Goal: Navigation & Orientation: Find specific page/section

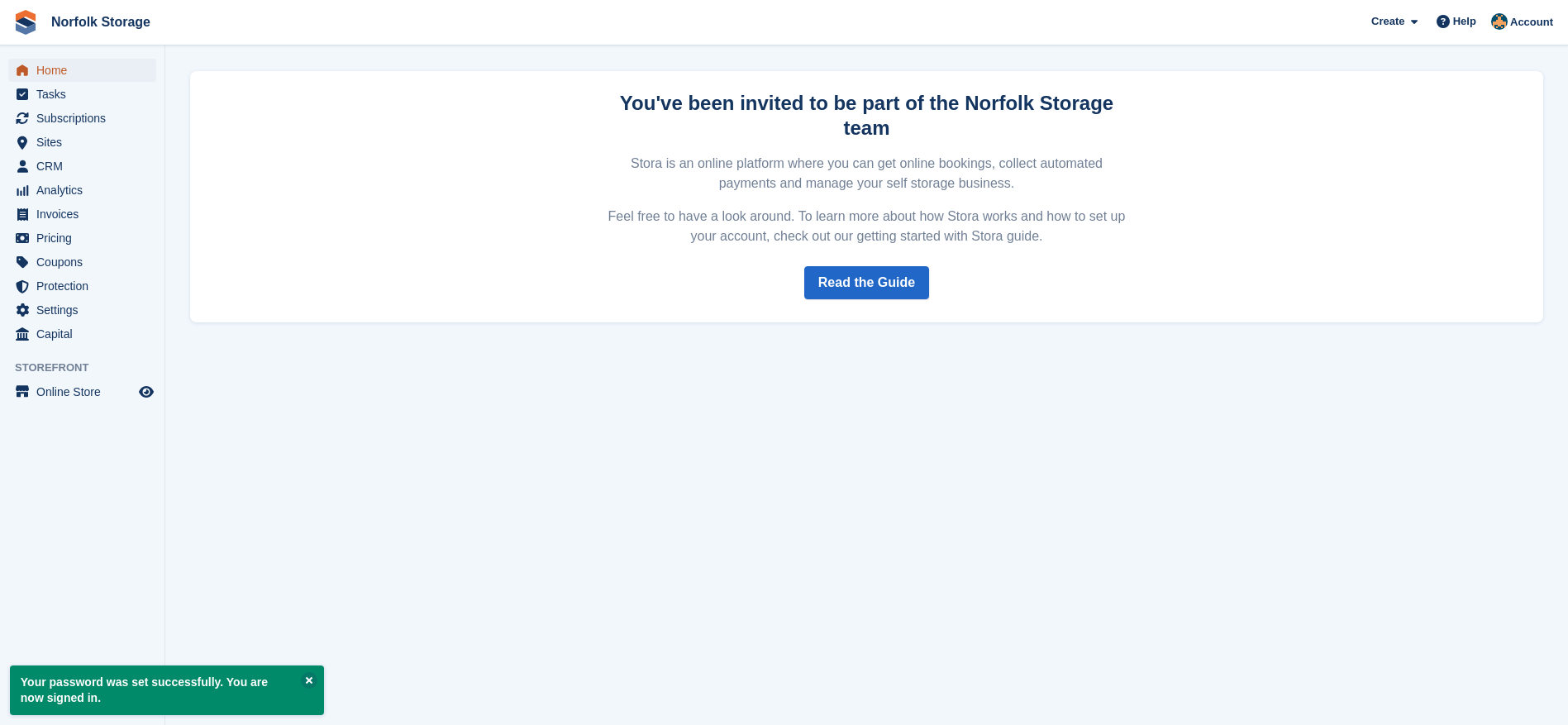
click at [48, 66] on span "Home" at bounding box center [85, 69] width 99 height 23
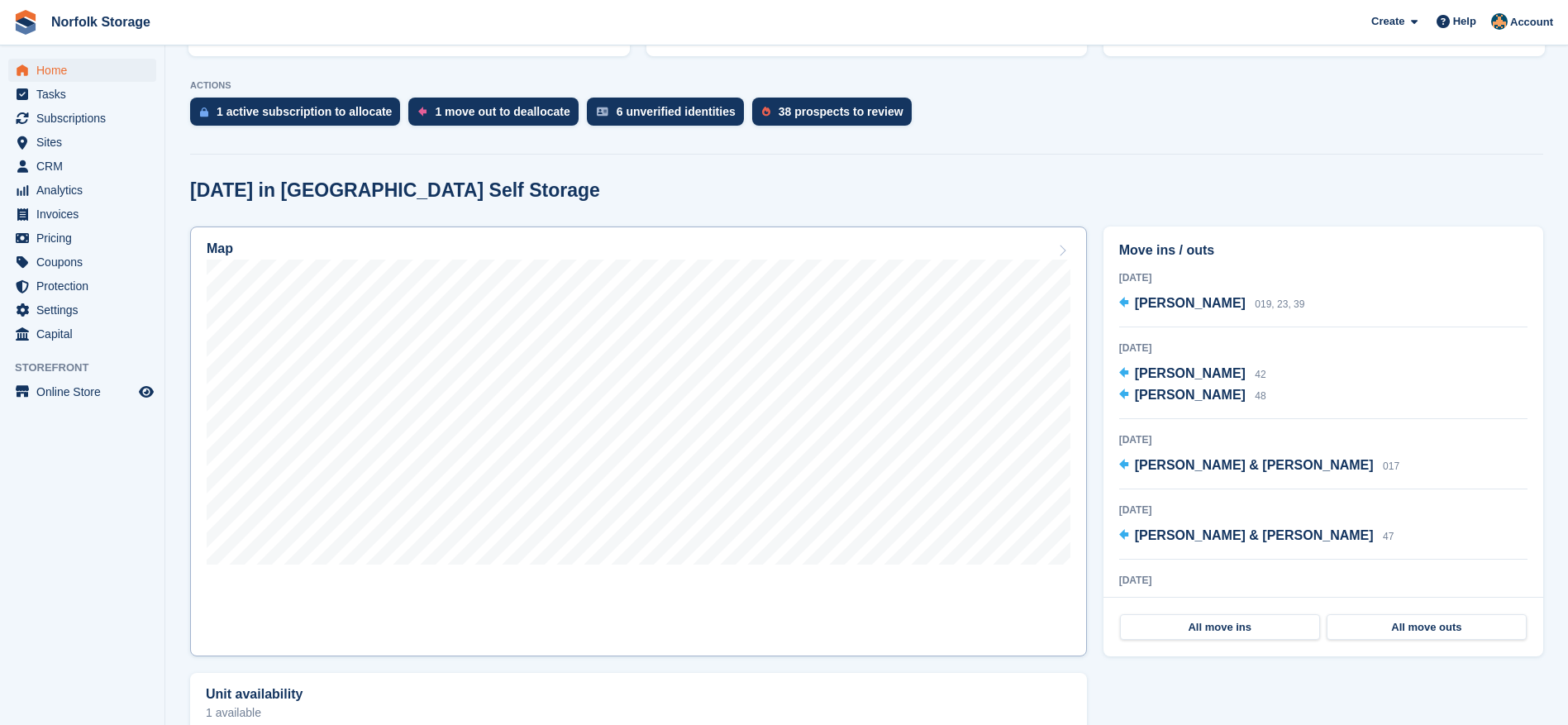
scroll to position [330, 0]
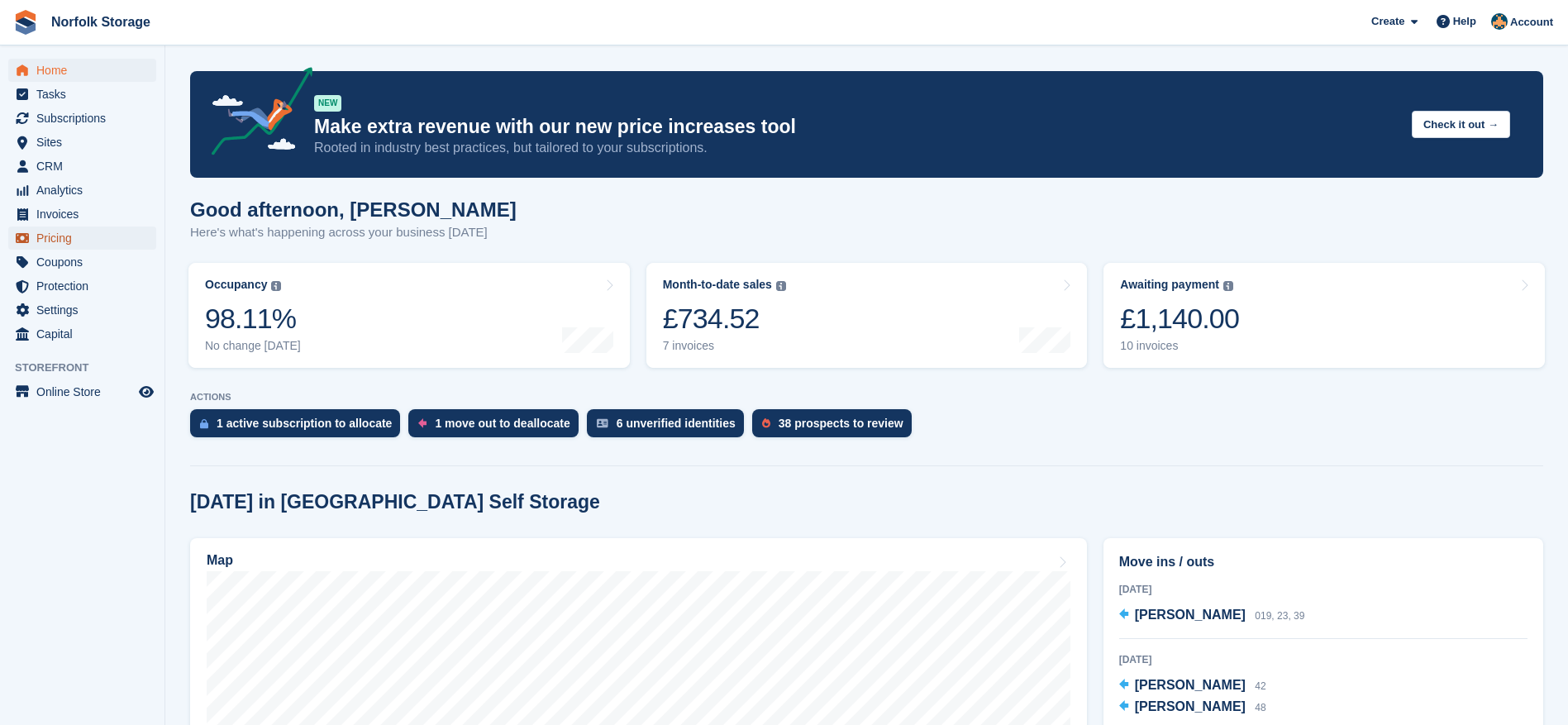
click at [72, 232] on span "Pricing" at bounding box center [85, 237] width 99 height 23
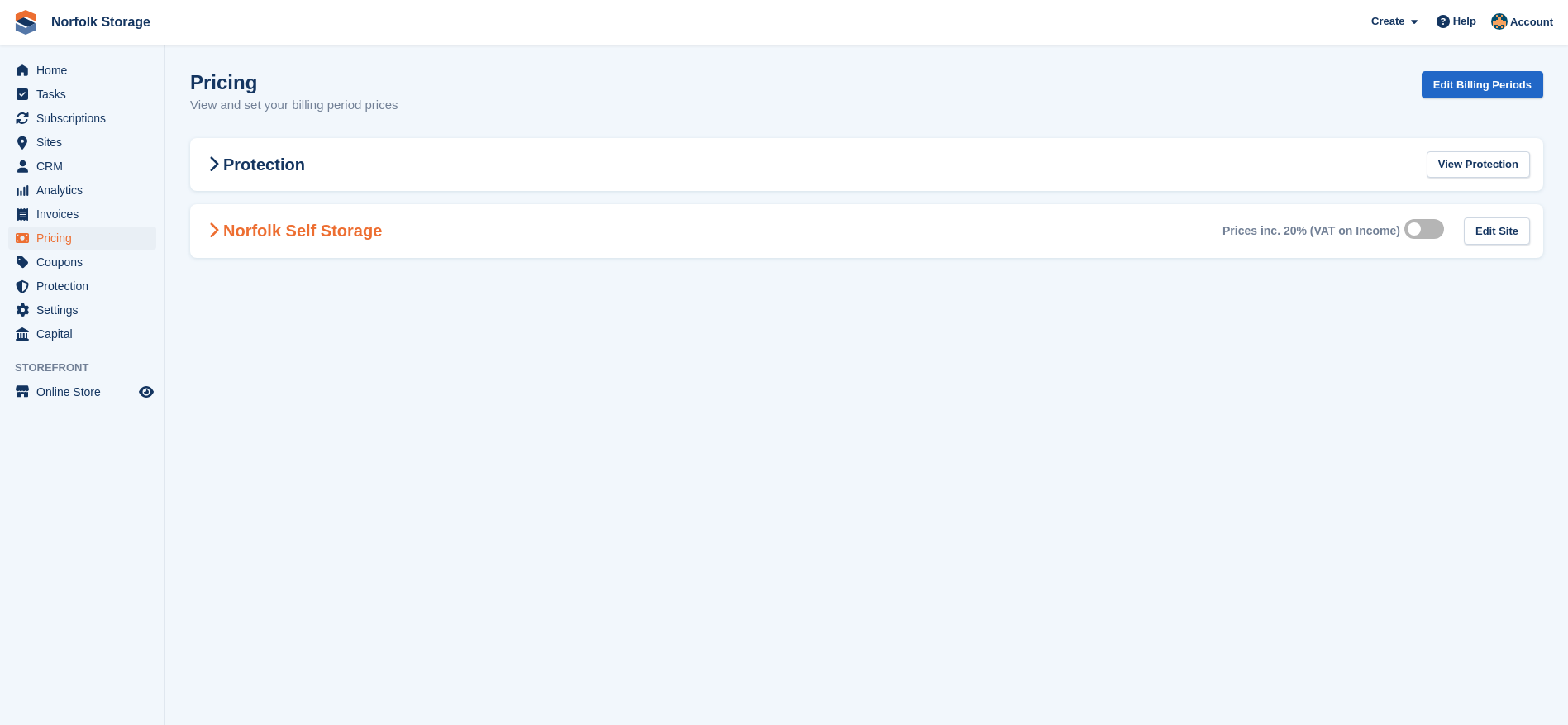
click at [321, 226] on h2 "Norfolk Self Storage" at bounding box center [292, 230] width 178 height 19
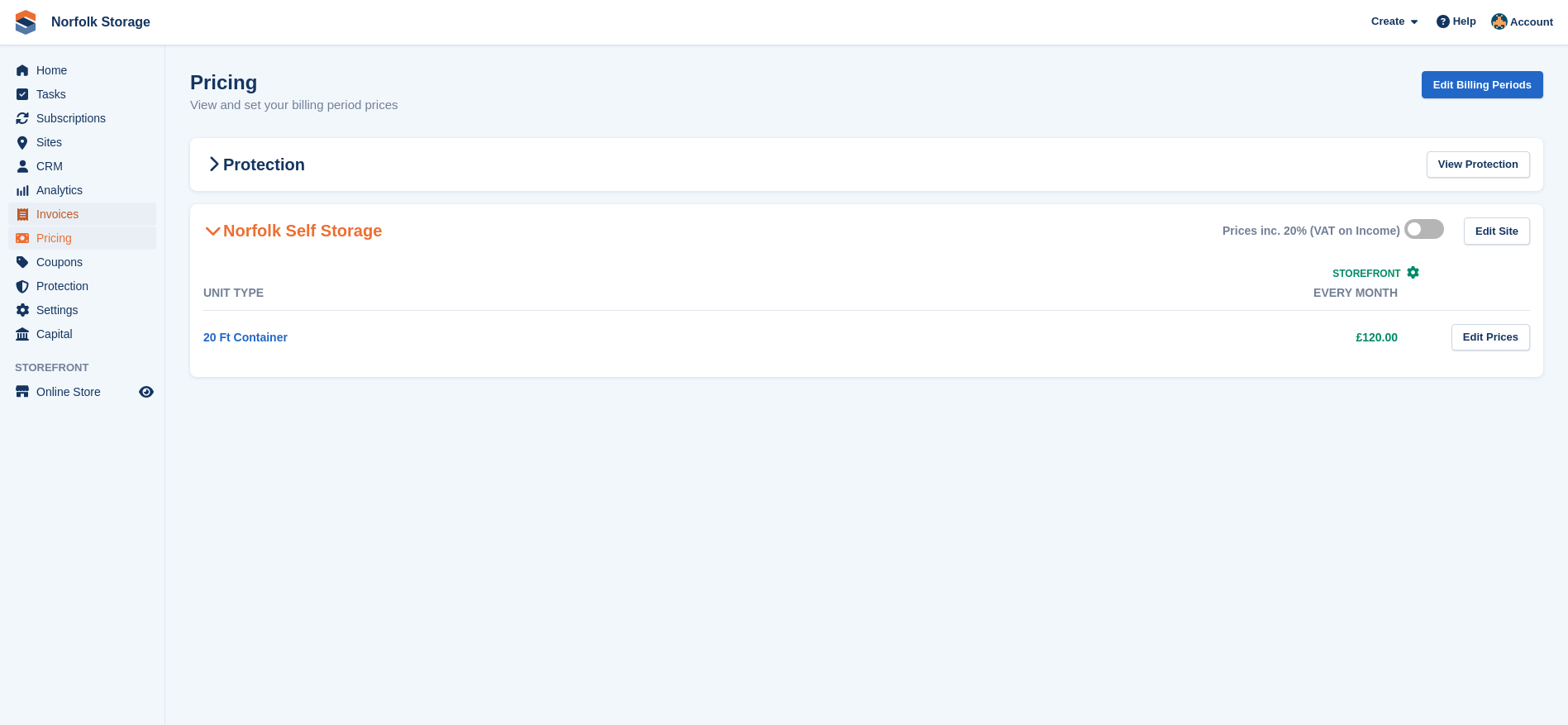
click at [53, 209] on span "Invoices" at bounding box center [85, 214] width 99 height 23
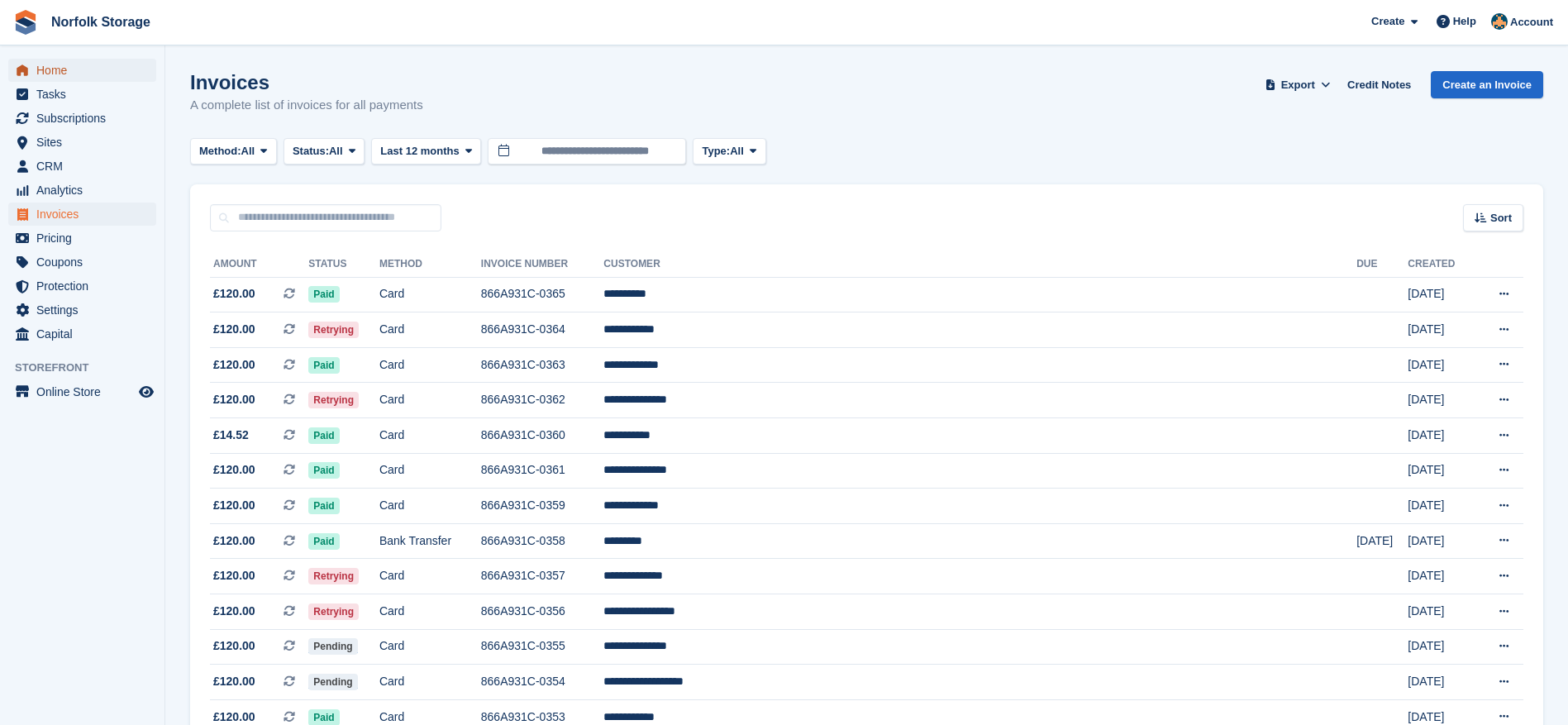
click at [57, 69] on span "Home" at bounding box center [85, 69] width 99 height 23
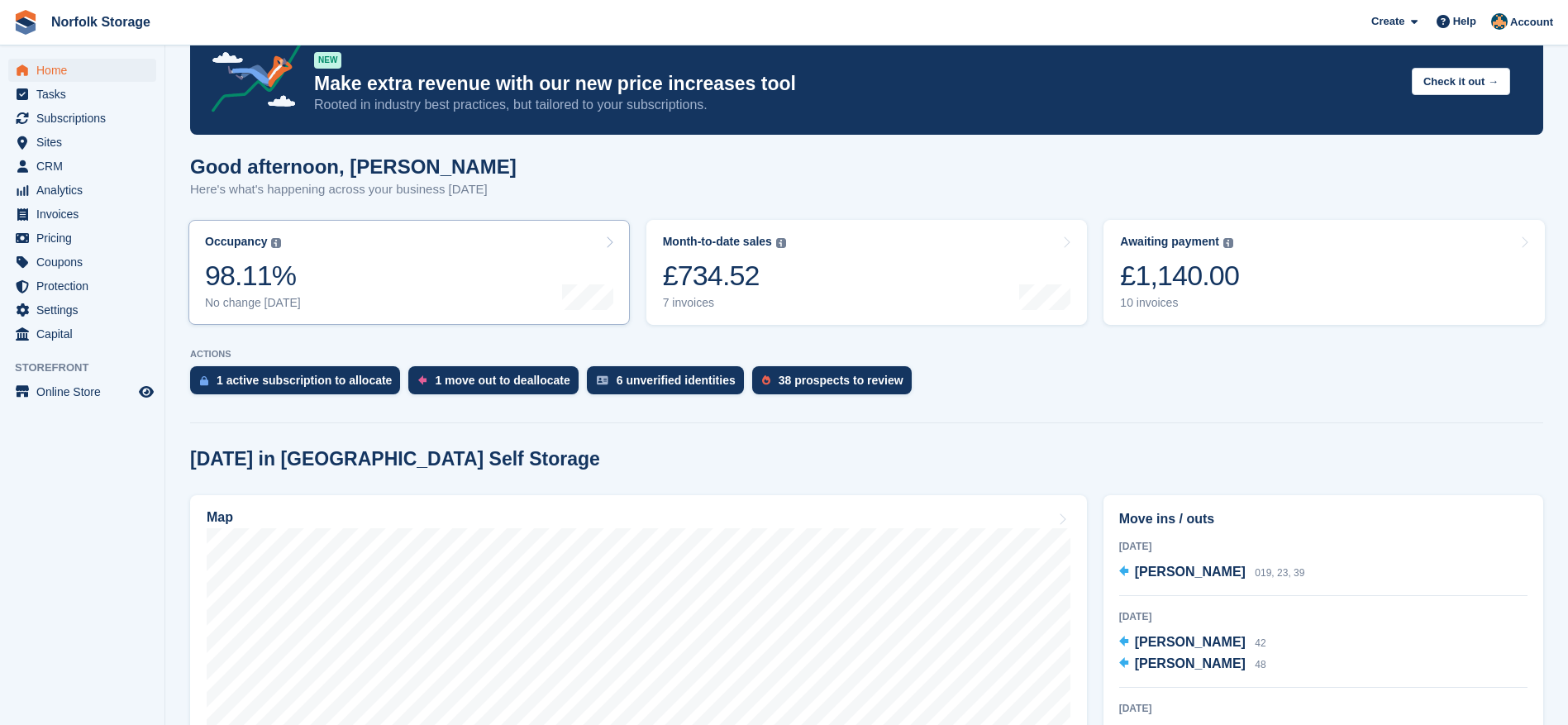
scroll to position [83, 0]
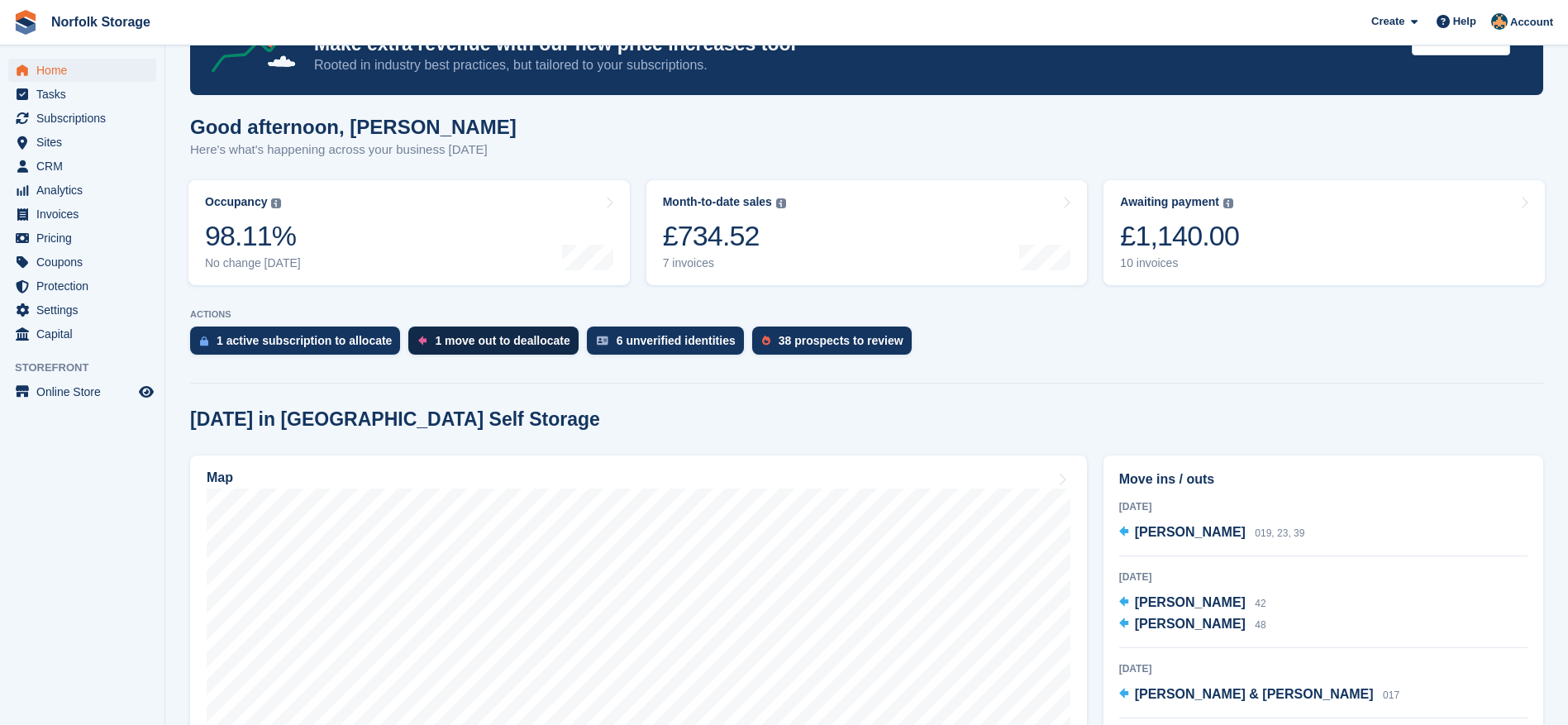
click at [498, 343] on div "1 move out to deallocate" at bounding box center [501, 341] width 134 height 14
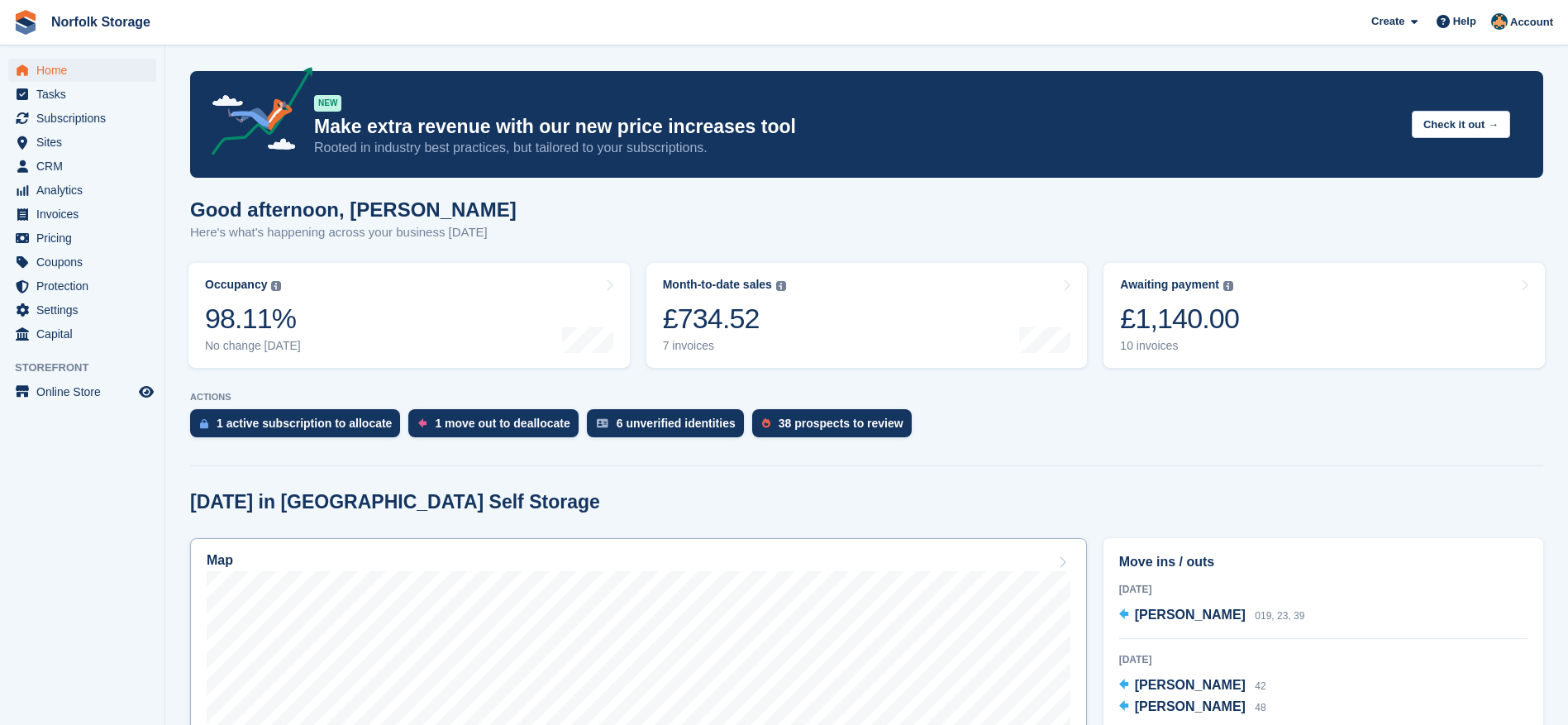
scroll to position [83, 0]
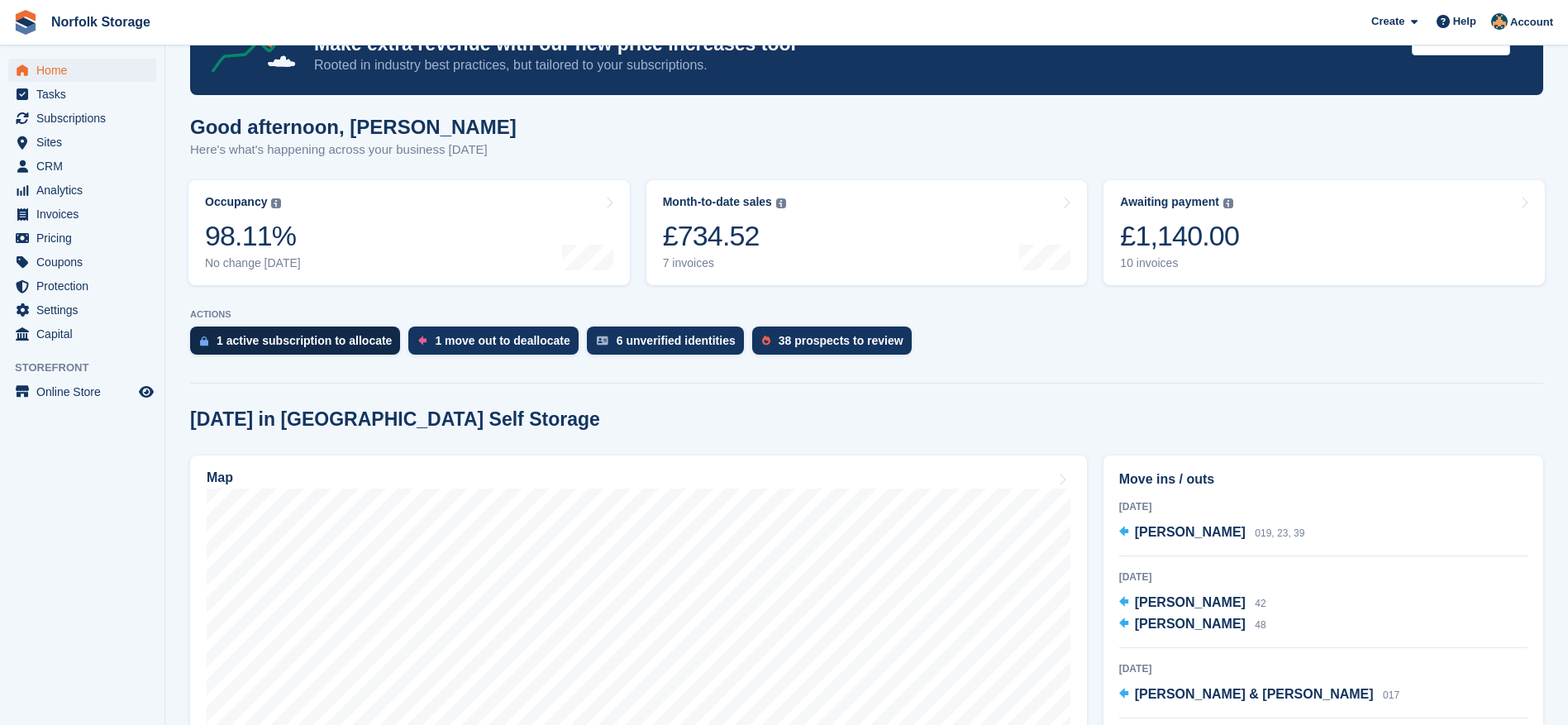
click at [298, 341] on div "1 active subscription to allocate" at bounding box center [303, 341] width 175 height 14
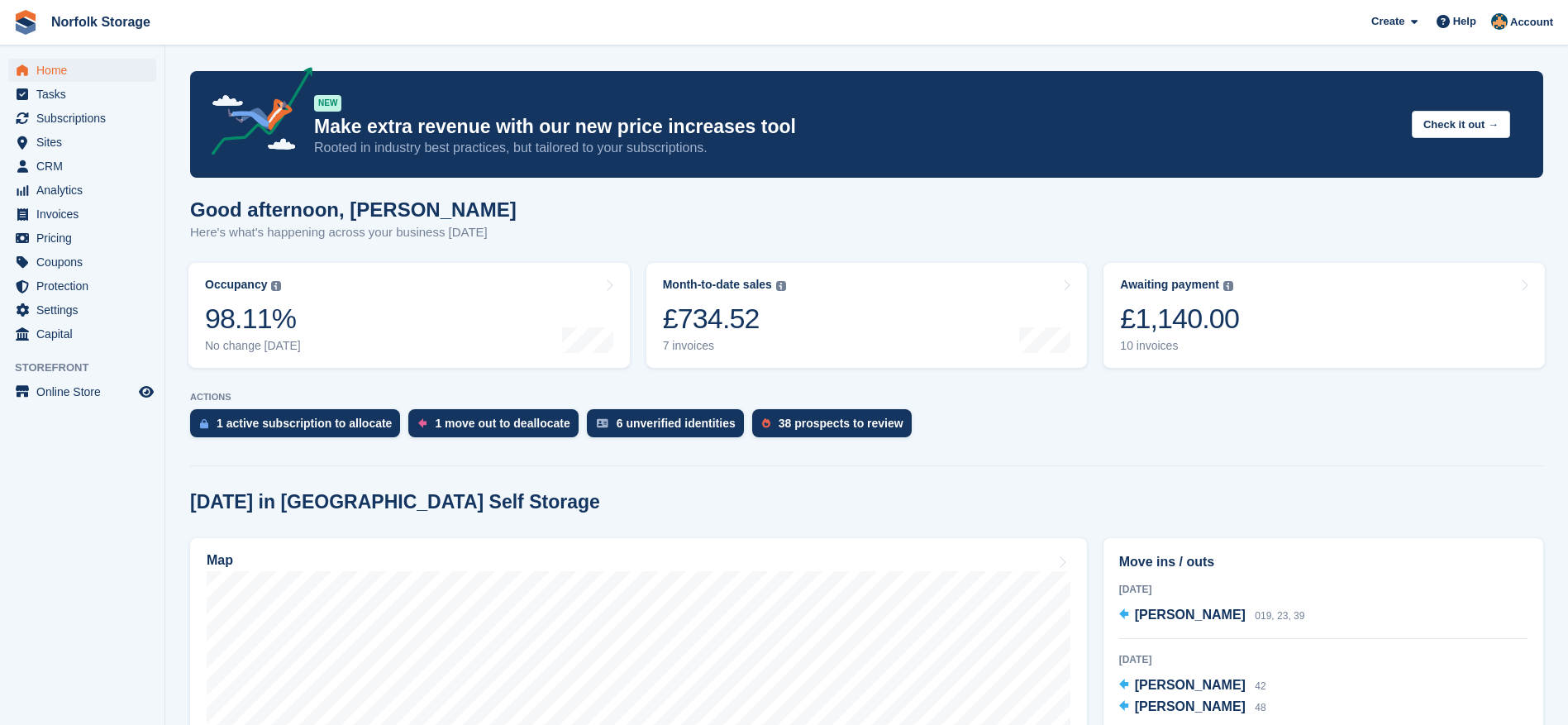
scroll to position [83, 0]
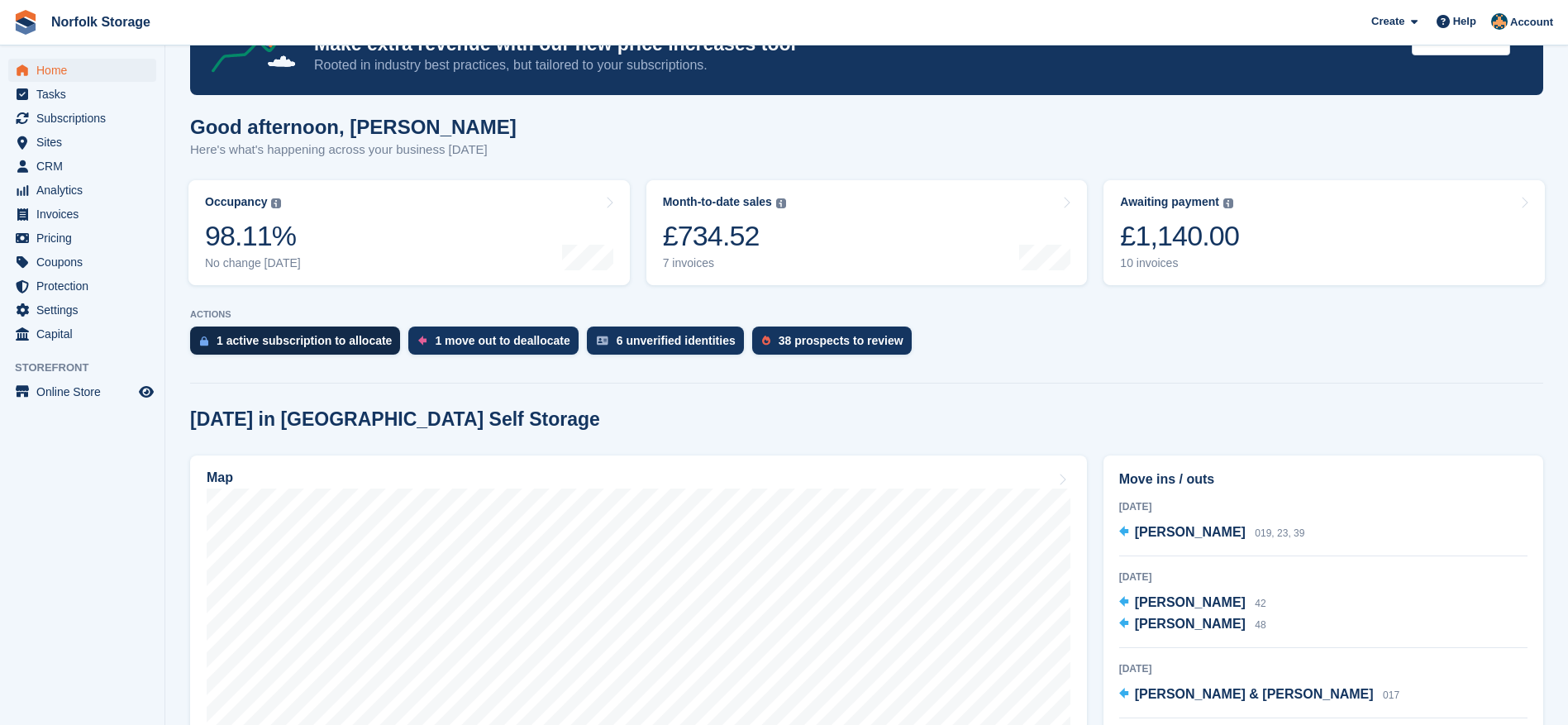
click at [319, 340] on div "1 active subscription to allocate" at bounding box center [303, 341] width 175 height 14
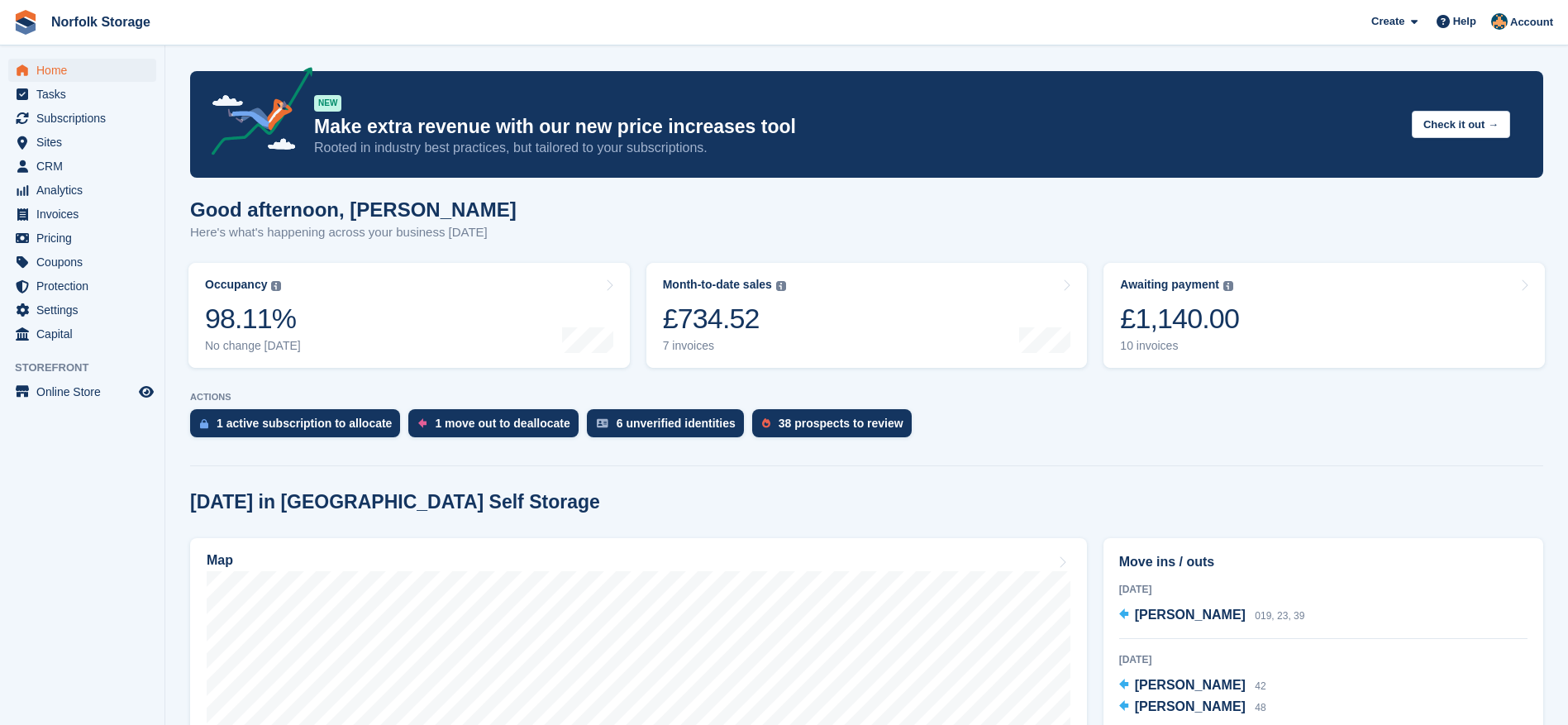
scroll to position [83, 0]
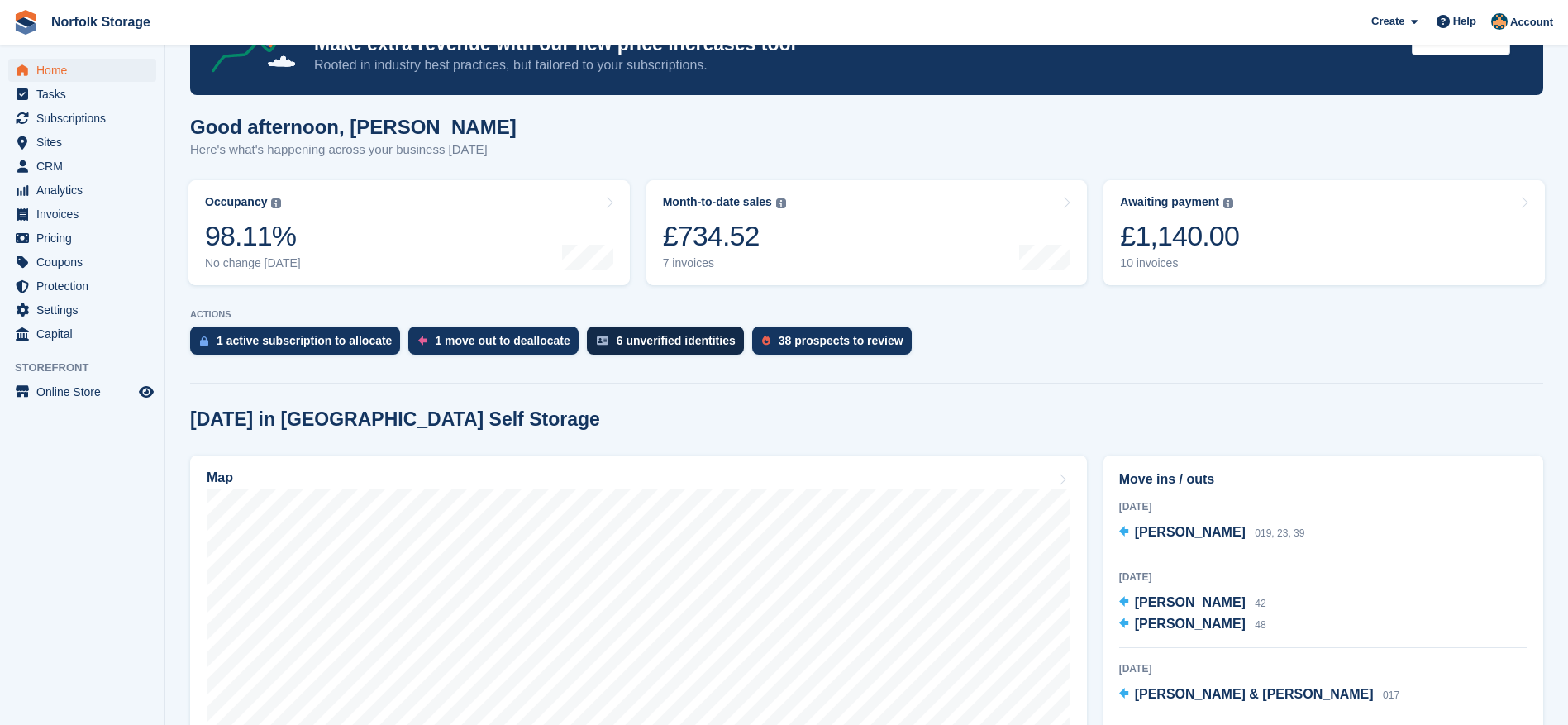
click at [669, 342] on div "6 unverified identities" at bounding box center [676, 341] width 119 height 14
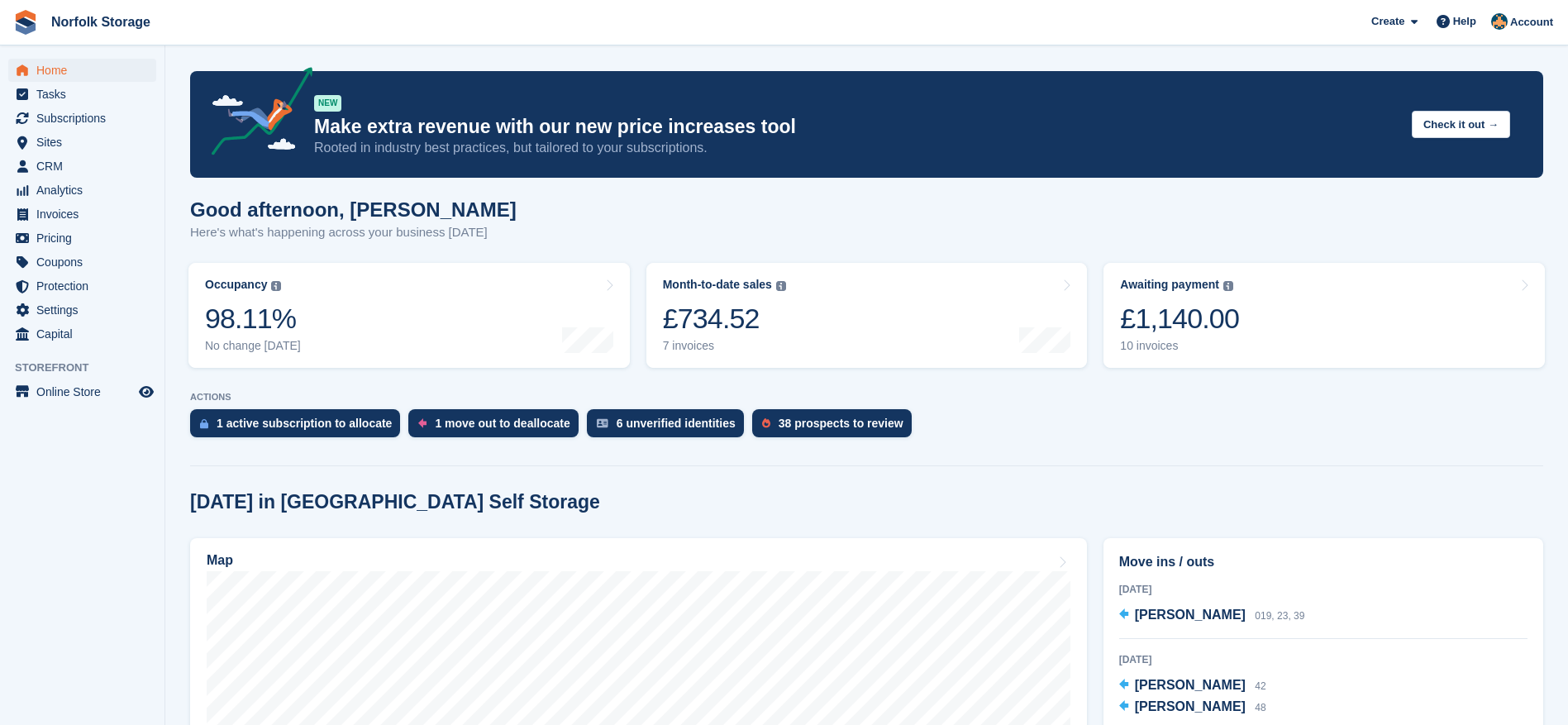
scroll to position [83, 0]
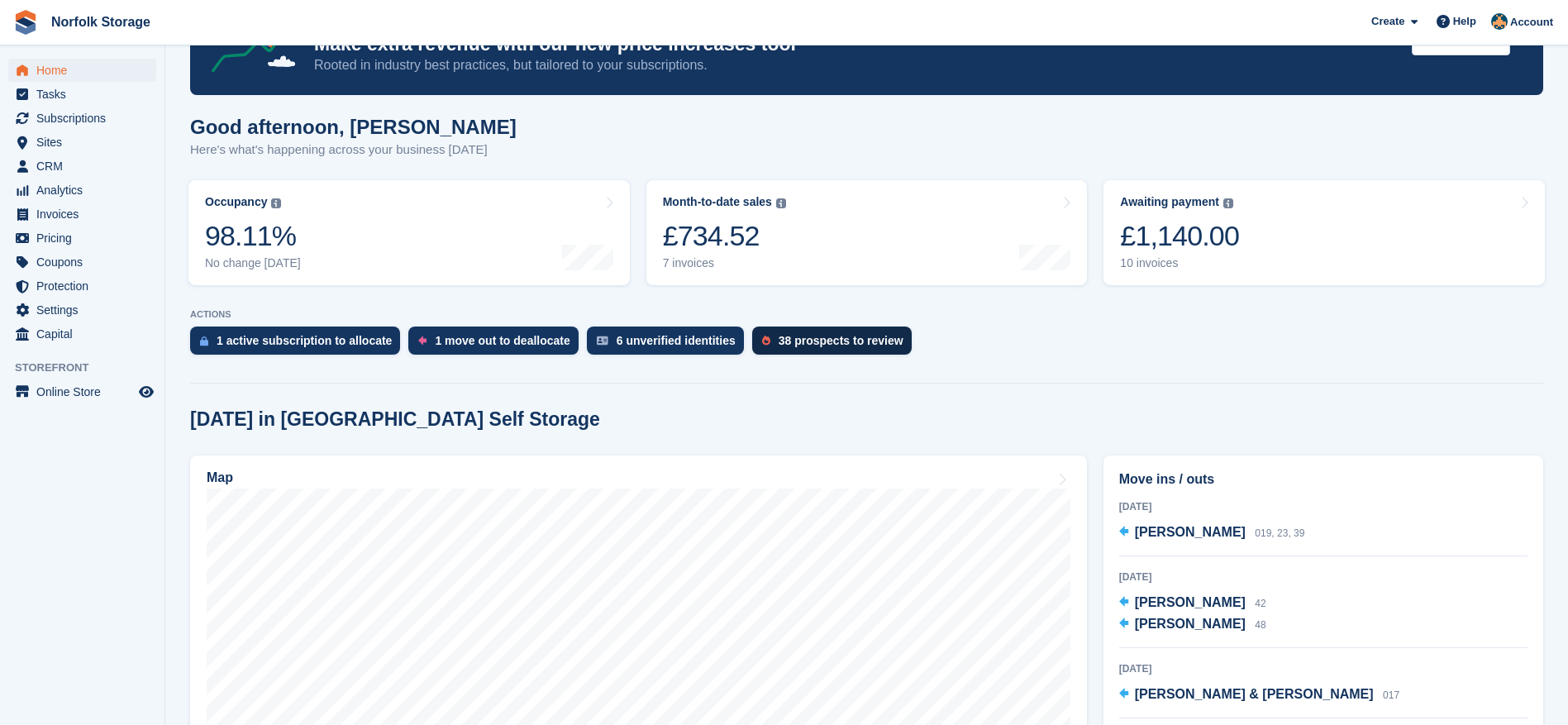
click at [819, 335] on div "38 prospects to review" at bounding box center [841, 341] width 125 height 14
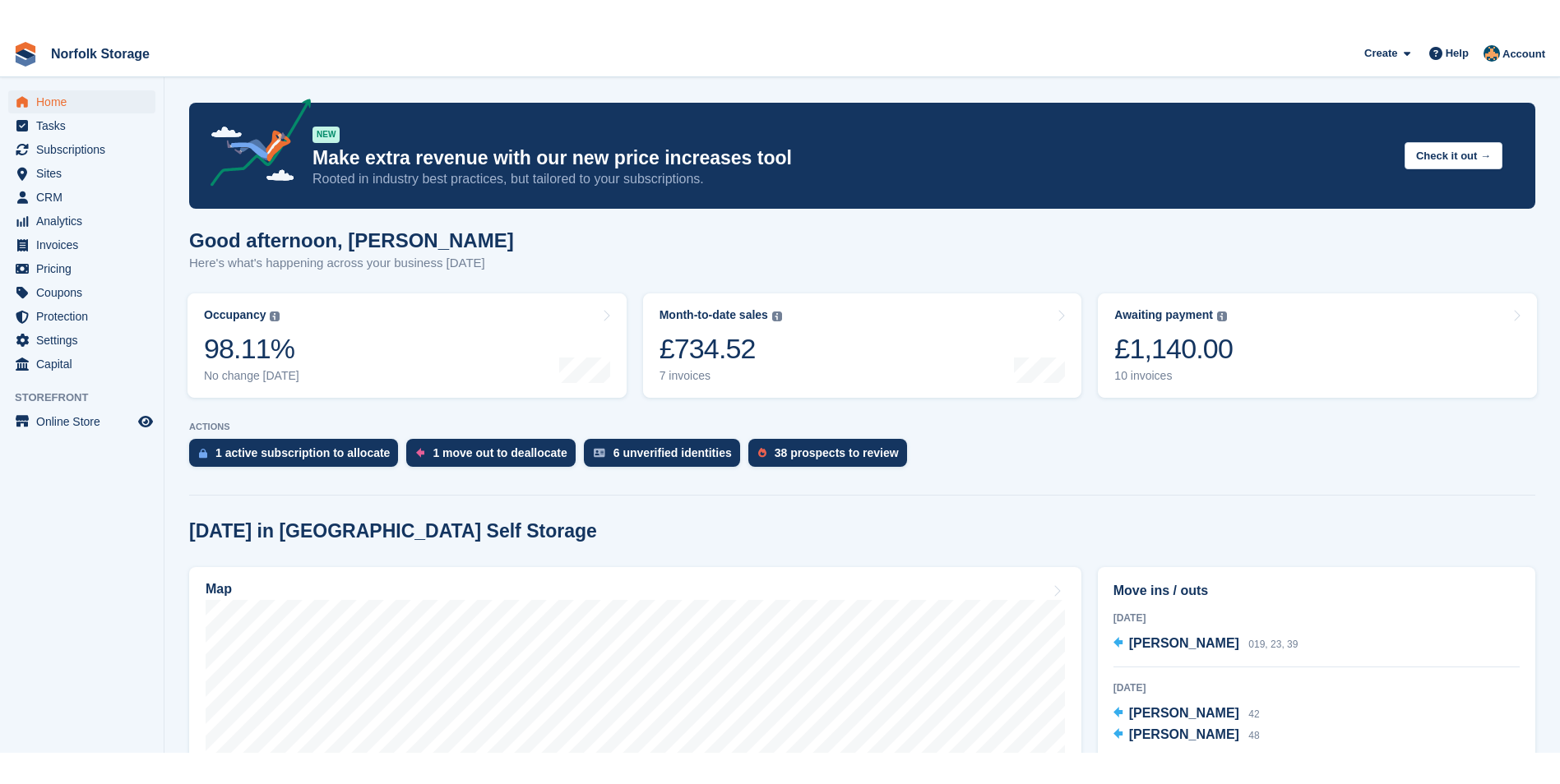
scroll to position [82, 0]
